Goal: Task Accomplishment & Management: Manage account settings

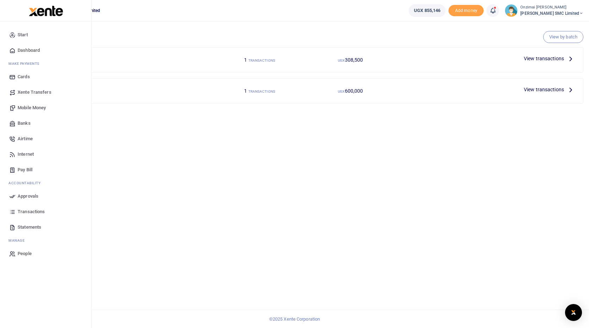
click at [33, 111] on span "Mobile Money" at bounding box center [32, 107] width 28 height 7
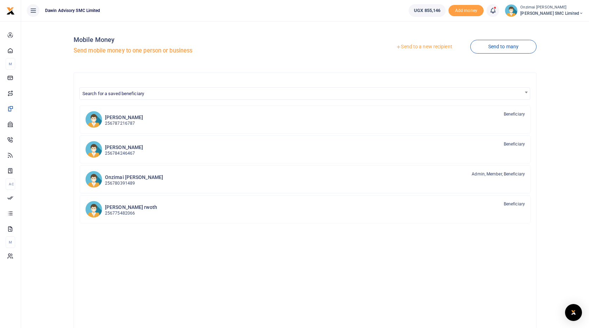
click at [255, 87] on span "Search for a saved beneficiary" at bounding box center [304, 93] width 451 height 12
click at [423, 48] on link "Send to a new recipient" at bounding box center [424, 47] width 92 height 13
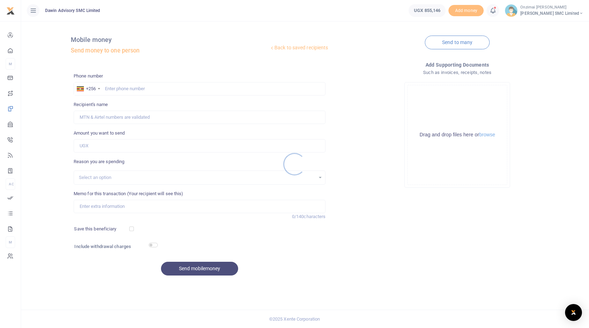
click at [128, 85] on div at bounding box center [294, 164] width 589 height 328
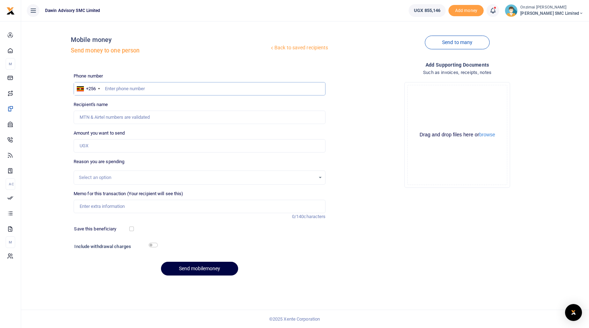
click at [123, 87] on input "text" at bounding box center [200, 88] width 252 height 13
type input "0768682039"
type input "Fred Mungujakisa"
type input "0768682039"
click at [114, 145] on input "Amount you want to send" at bounding box center [200, 145] width 252 height 13
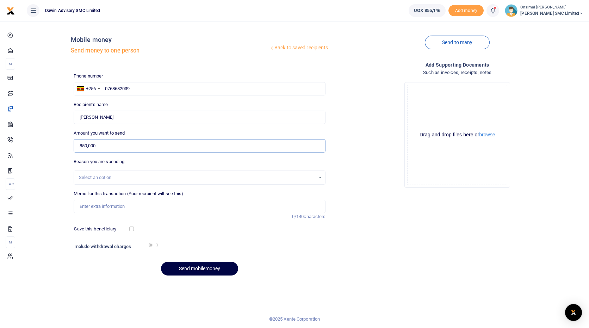
type input "850,000"
click at [113, 176] on div "Select an option" at bounding box center [197, 177] width 237 height 7
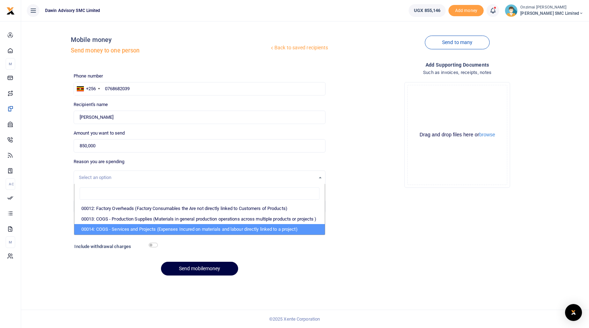
click at [132, 235] on li "00014: COGS - Services and Projects (Expenses Incured on materials and labour d…" at bounding box center [199, 229] width 251 height 11
select select "5381"
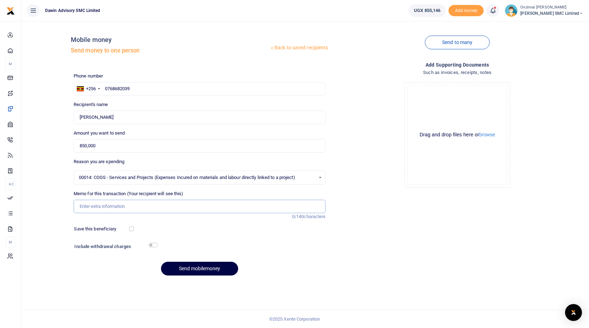
click at [117, 208] on input "Memo for this transaction (Your recipient will see this)" at bounding box center [200, 206] width 252 height 13
type input "Being Material and overhead expenses for Dr Gill Renovation project"
click at [202, 277] on div "Phone number +256 Uganda +256 0768682039 Phone is required. Recipient's name Fo…" at bounding box center [200, 177] width 258 height 209
click at [208, 274] on button "Send mobilemoney" at bounding box center [199, 269] width 77 height 14
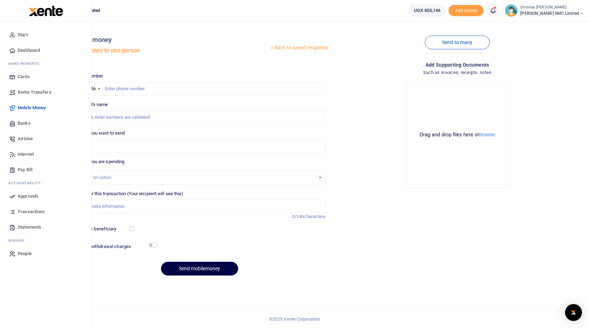
click at [32, 197] on span "Approvals" at bounding box center [28, 196] width 21 height 7
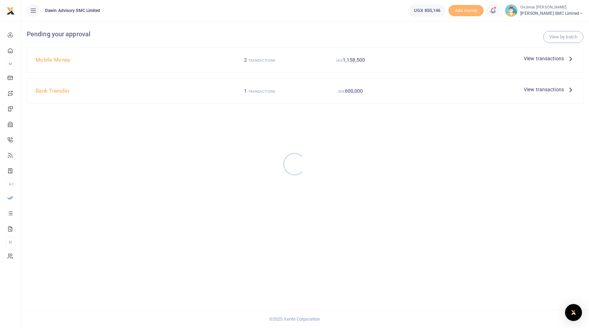
click at [553, 55] on div at bounding box center [294, 164] width 589 height 328
click at [551, 59] on span "View transactions" at bounding box center [544, 59] width 40 height 8
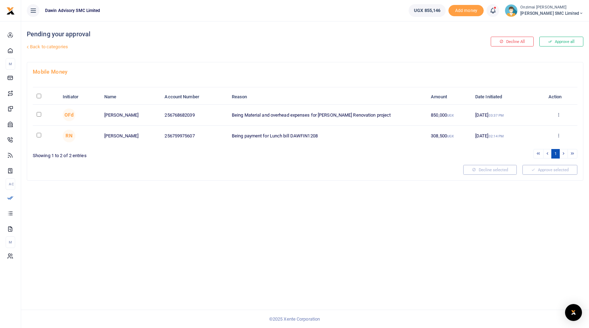
click at [39, 114] on input "checkbox" at bounding box center [39, 114] width 5 height 5
checkbox input "true"
click at [532, 167] on button "Approve selected (1)" at bounding box center [548, 170] width 60 height 10
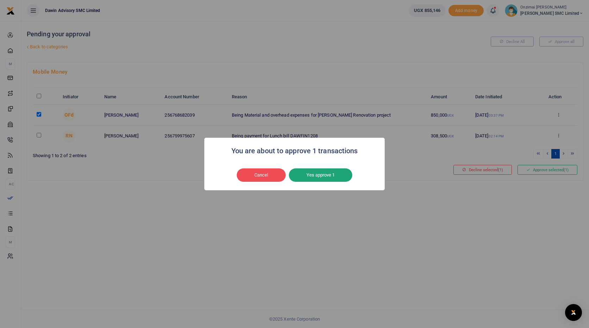
click at [339, 169] on button "Yes approve 1" at bounding box center [320, 174] width 63 height 13
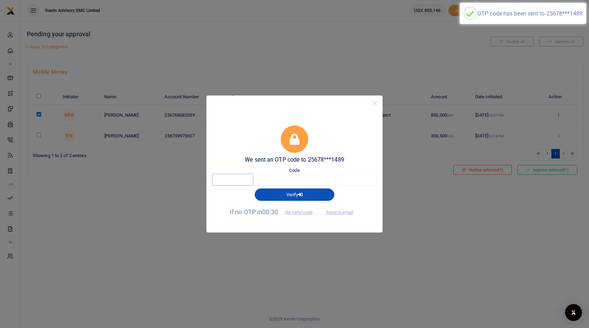
click at [222, 181] on input "text" at bounding box center [232, 180] width 41 height 12
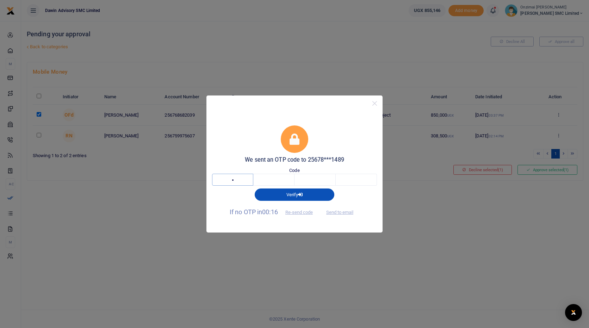
type input "7"
type input "5"
type input "0"
type input "2"
